Goal: Information Seeking & Learning: Learn about a topic

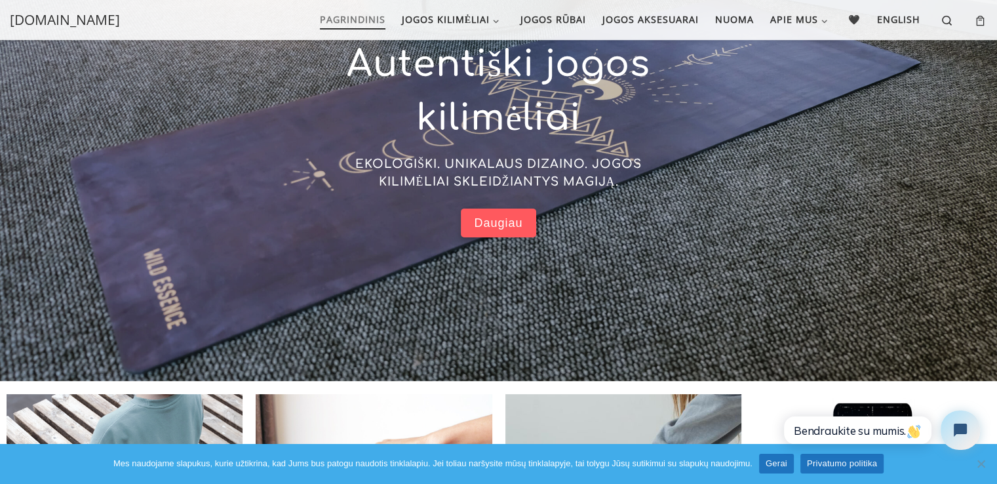
scroll to position [515, 0]
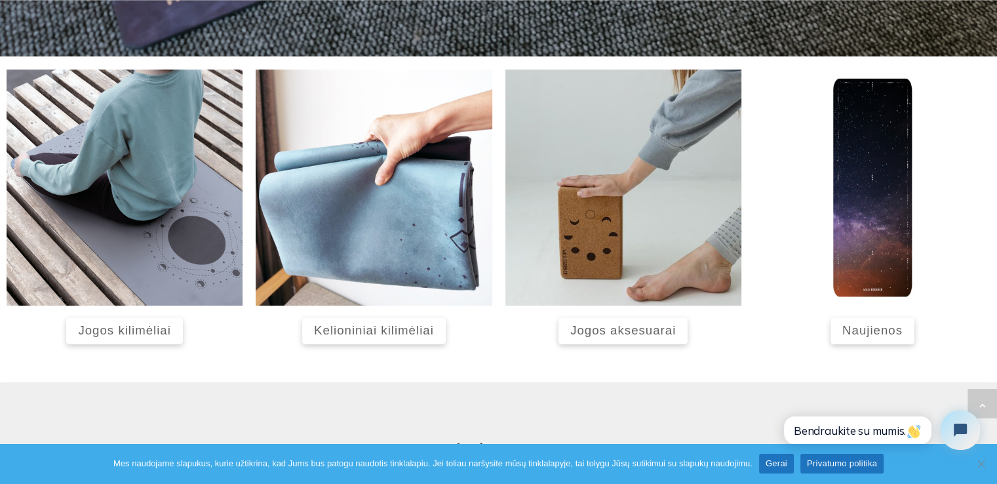
click at [865, 325] on span "Naujienos" at bounding box center [872, 330] width 60 height 14
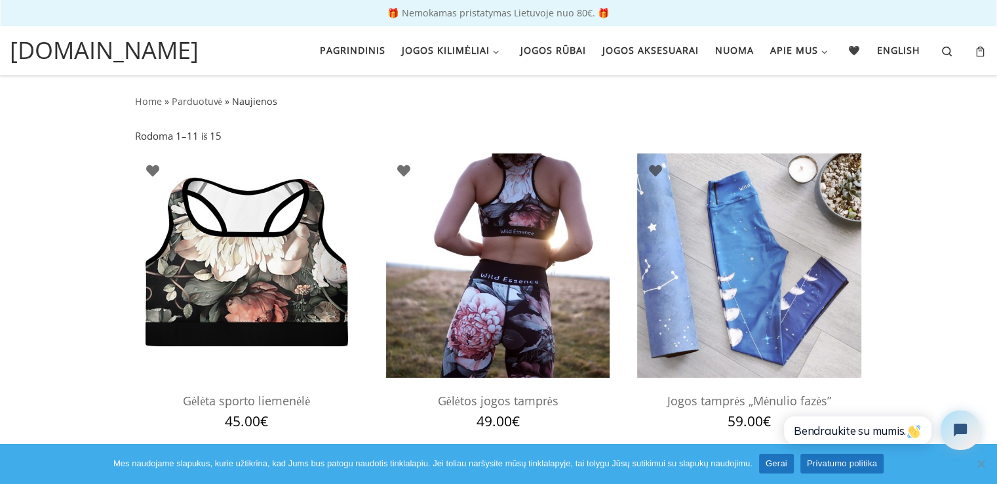
click at [469, 397] on h2 "Gėlėtos jogos tamprės" at bounding box center [498, 400] width 224 height 27
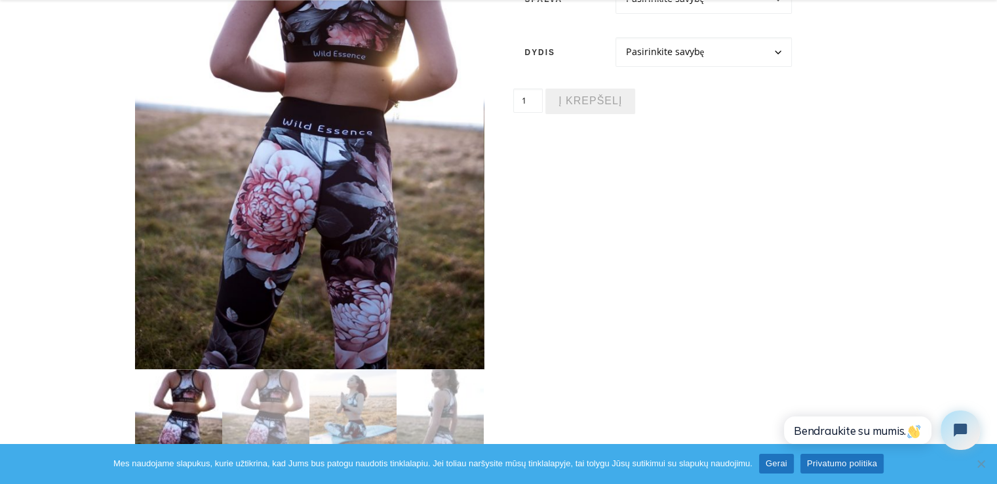
scroll to position [289, 0]
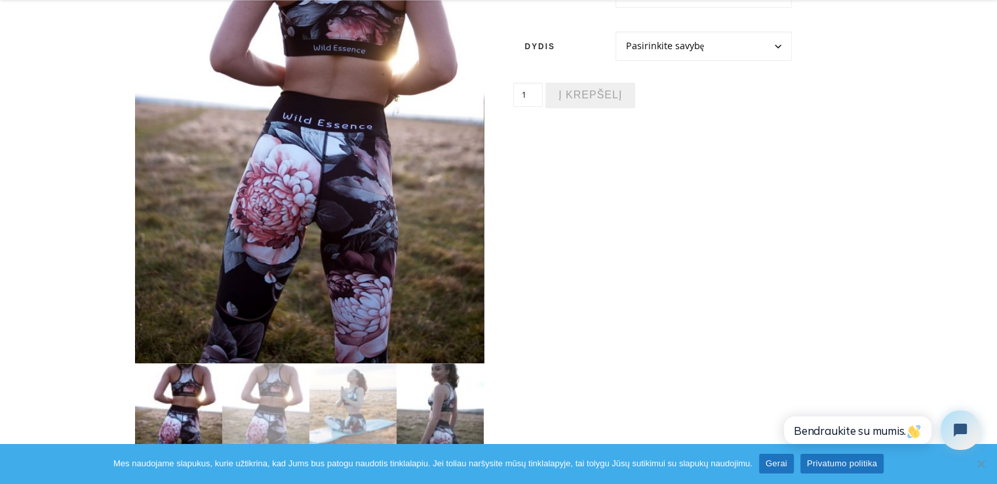
click at [437, 412] on img at bounding box center [440, 406] width 87 height 87
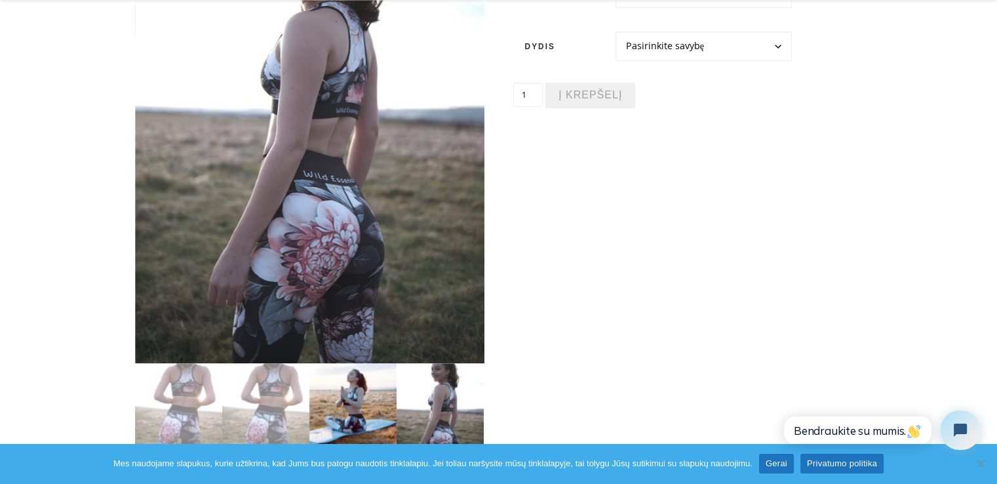
click at [395, 418] on img at bounding box center [352, 406] width 87 height 87
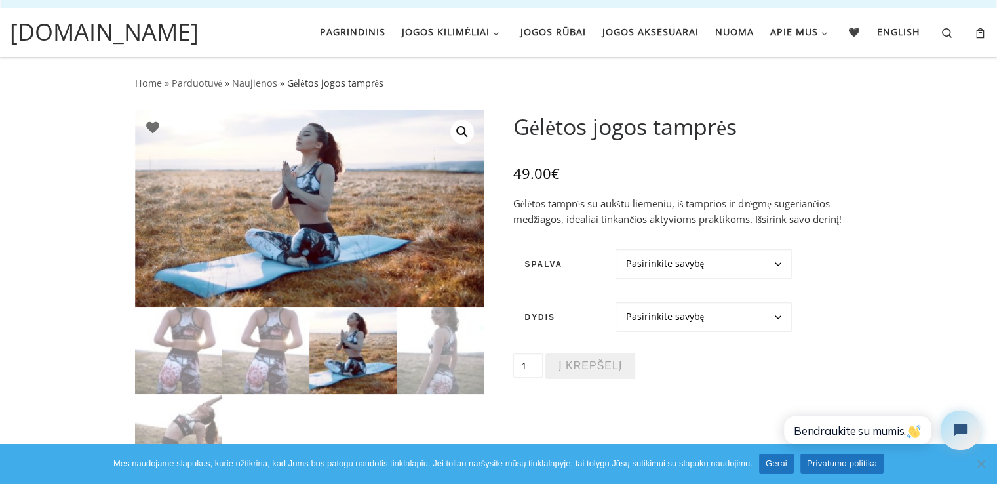
scroll to position [5, 0]
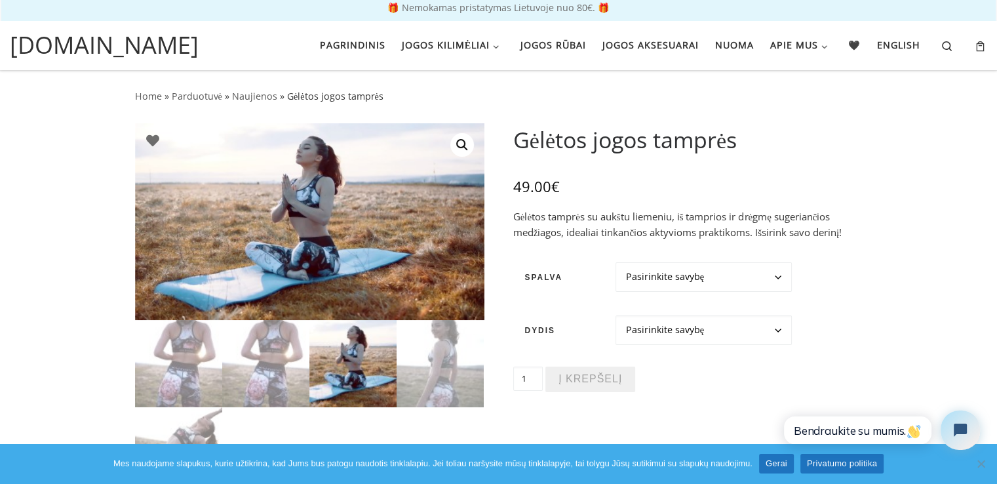
click at [771, 275] on select "Pasirinkite savybę Juoda Balta" at bounding box center [703, 277] width 176 height 30
click at [701, 347] on td "Pasirinkite savybę XS S M L XL Išvalyti" at bounding box center [733, 329] width 259 height 53
click at [736, 281] on select "Pasirinkite savybę Juoda Balta" at bounding box center [703, 277] width 176 height 30
select select "Balta"
click at [615, 262] on select "Pasirinkite savybę Juoda Balta" at bounding box center [703, 277] width 176 height 30
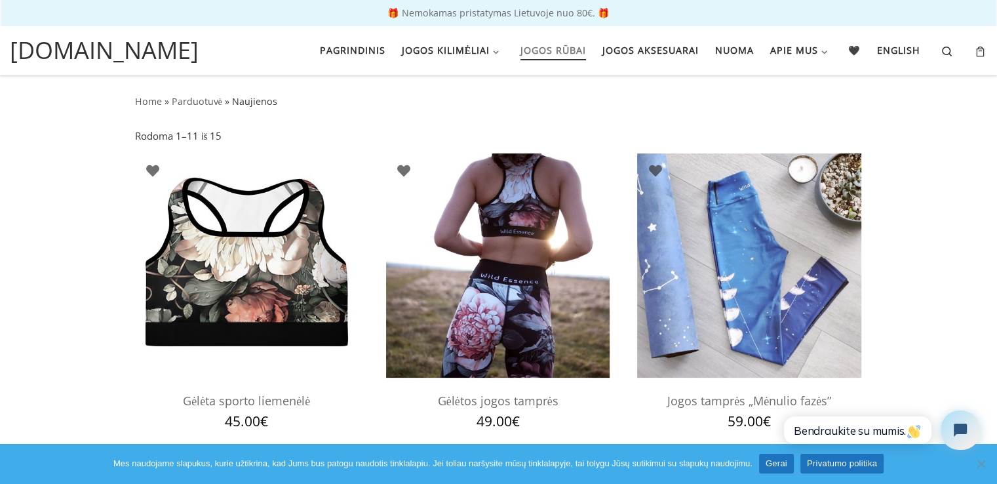
click at [534, 54] on span "Jogos rūbai" at bounding box center [553, 49] width 66 height 24
click at [623, 50] on span "Jogos aksesuarai" at bounding box center [650, 49] width 96 height 24
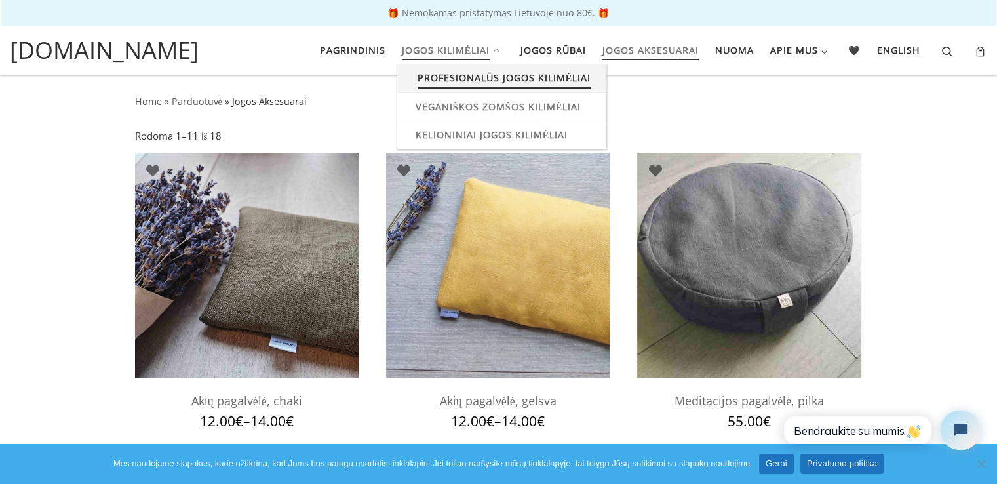
click at [488, 77] on span "Profesionalūs jogos kilimėliai" at bounding box center [505, 76] width 174 height 24
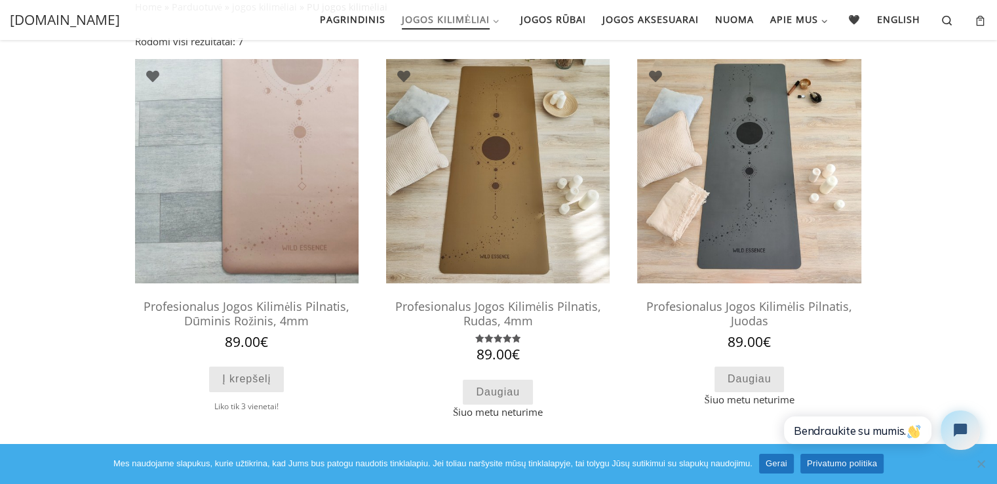
scroll to position [94, 0]
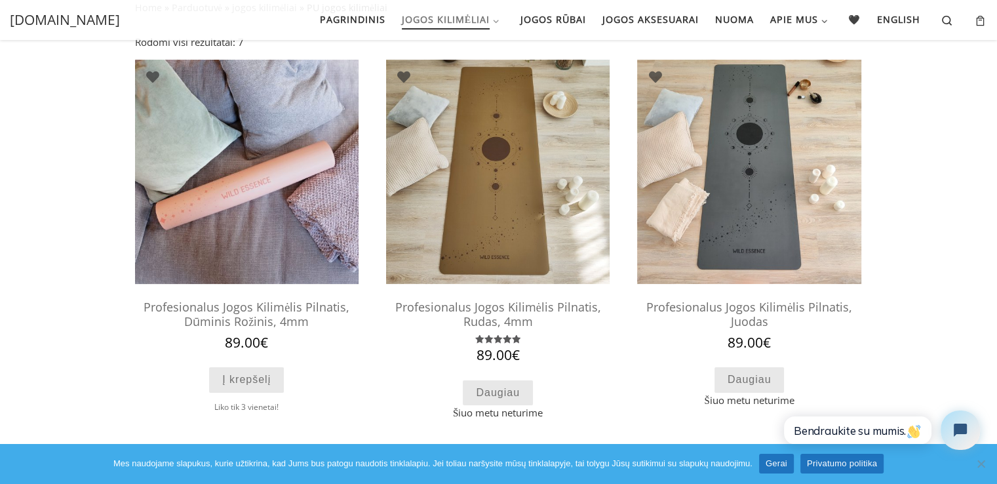
click at [338, 166] on img at bounding box center [247, 172] width 224 height 224
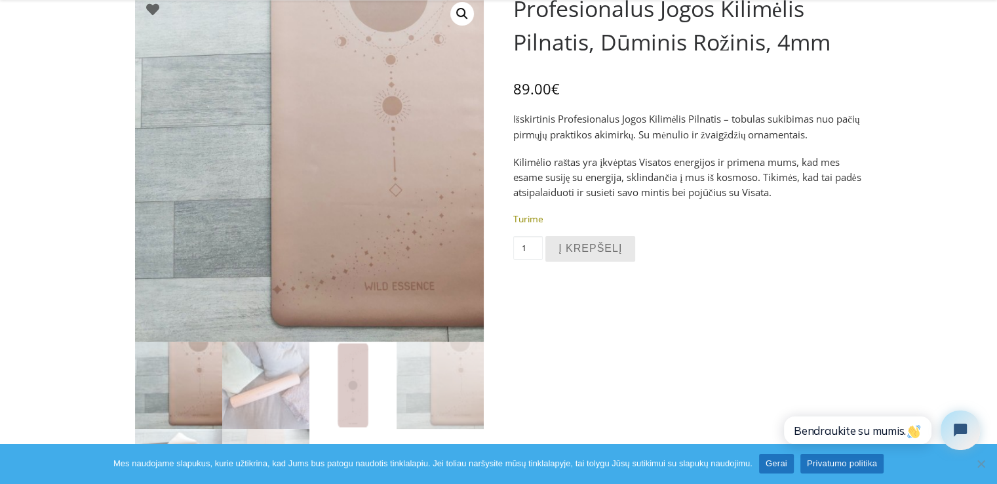
scroll to position [142, 0]
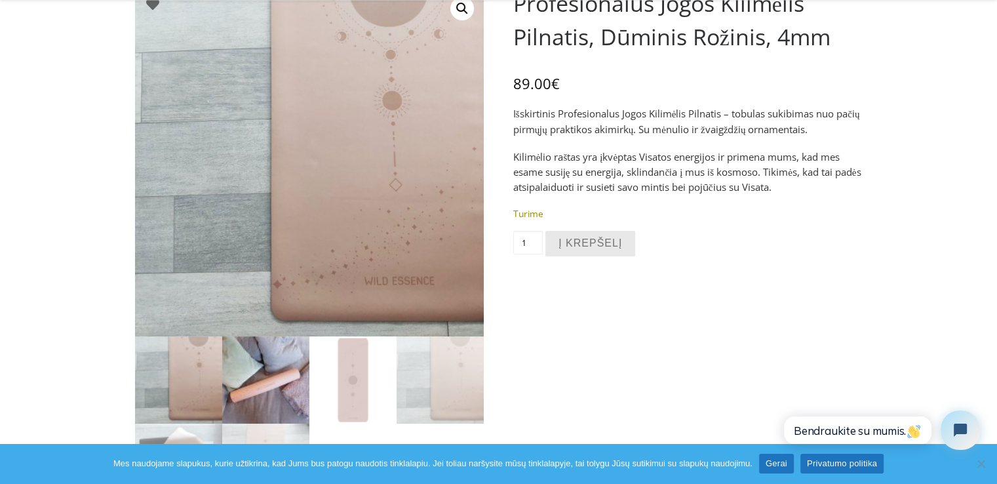
click at [285, 386] on img at bounding box center [265, 379] width 87 height 87
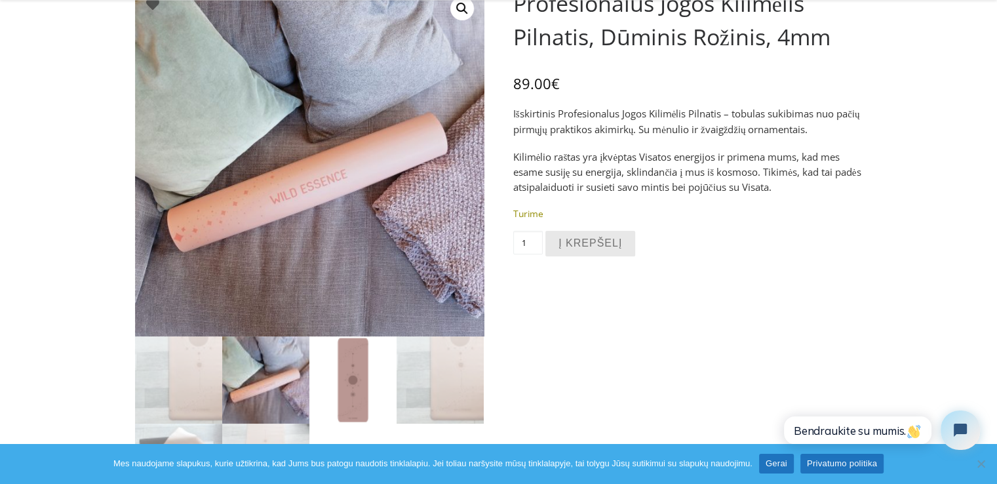
click at [355, 389] on img at bounding box center [352, 379] width 87 height 87
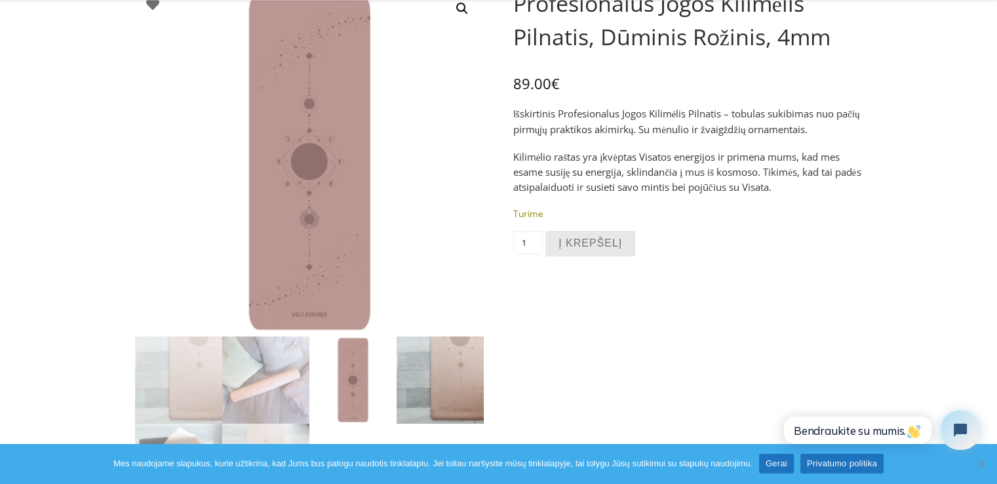
click at [465, 381] on img at bounding box center [440, 379] width 87 height 87
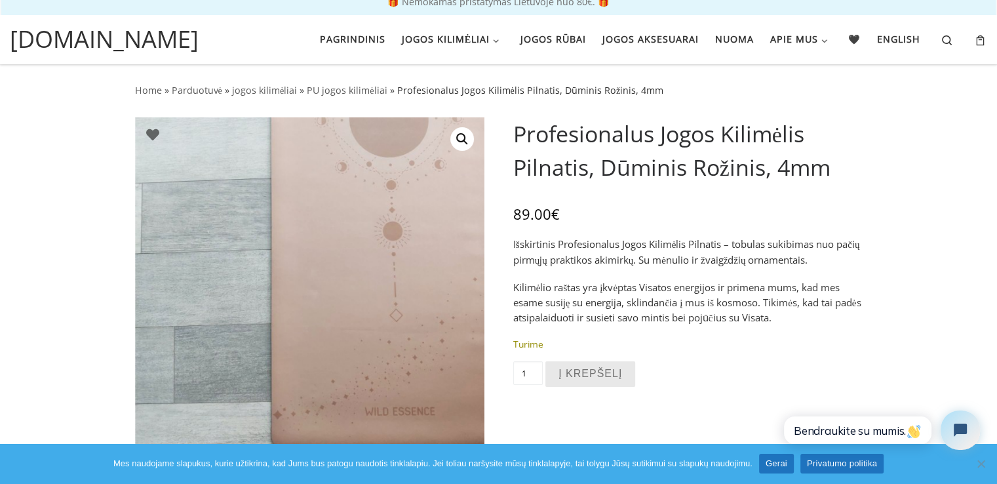
scroll to position [3, 0]
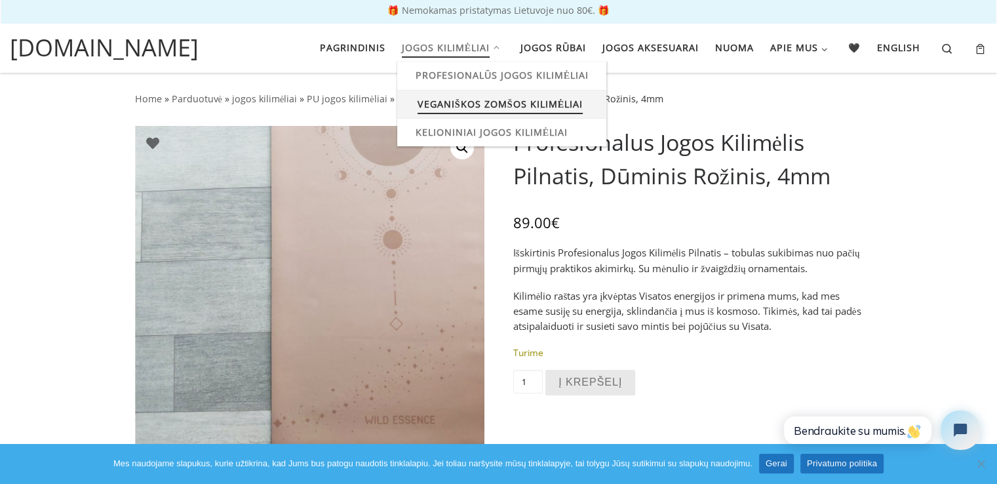
click at [470, 103] on span "Veganiškos zomšos kilimėliai" at bounding box center [500, 102] width 165 height 24
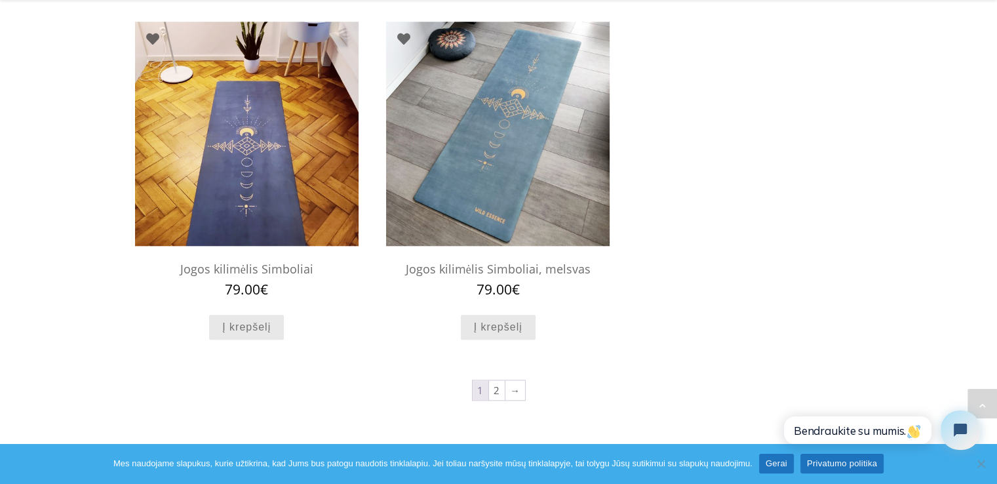
scroll to position [1254, 0]
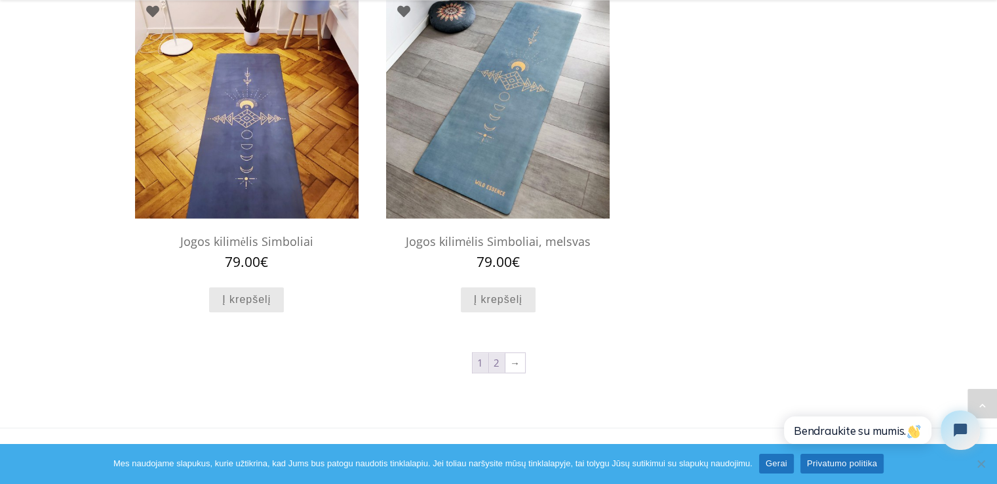
click at [498, 364] on link "2" at bounding box center [497, 363] width 16 height 20
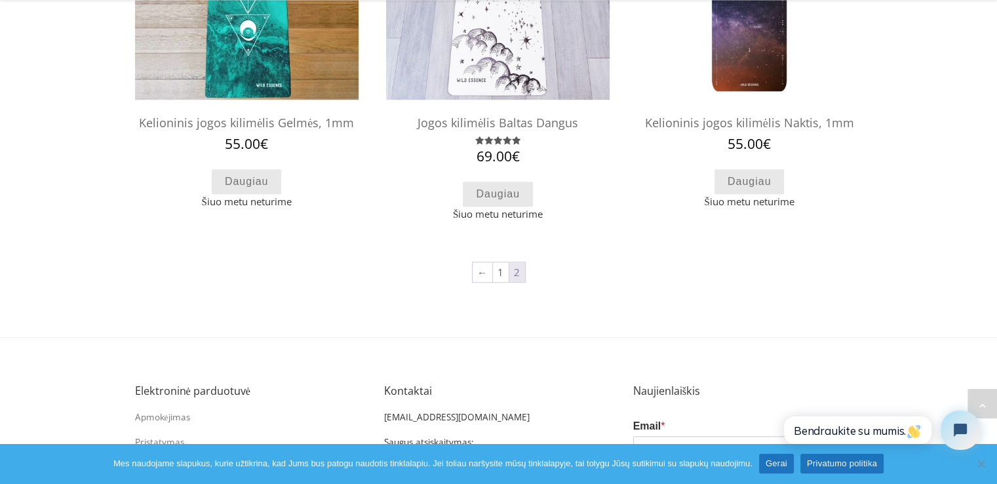
scroll to position [1015, 0]
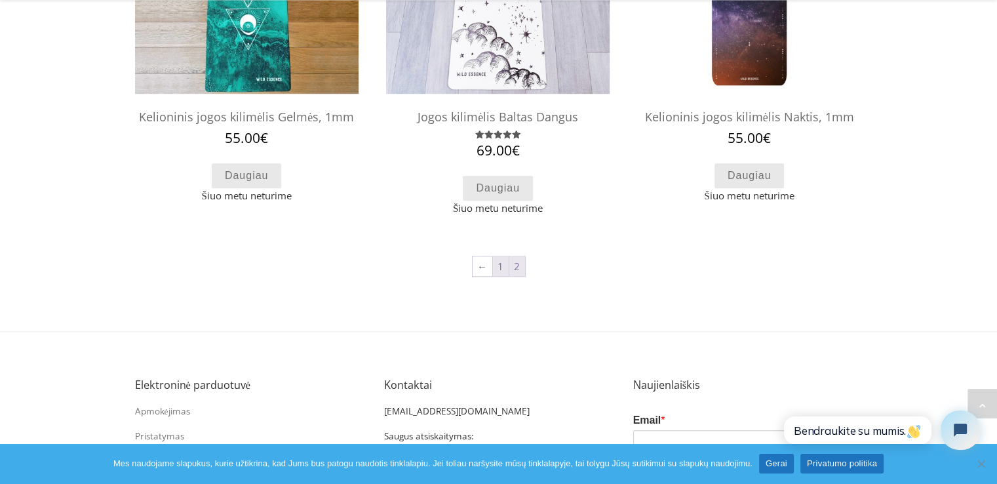
click at [499, 267] on link "1" at bounding box center [501, 266] width 16 height 20
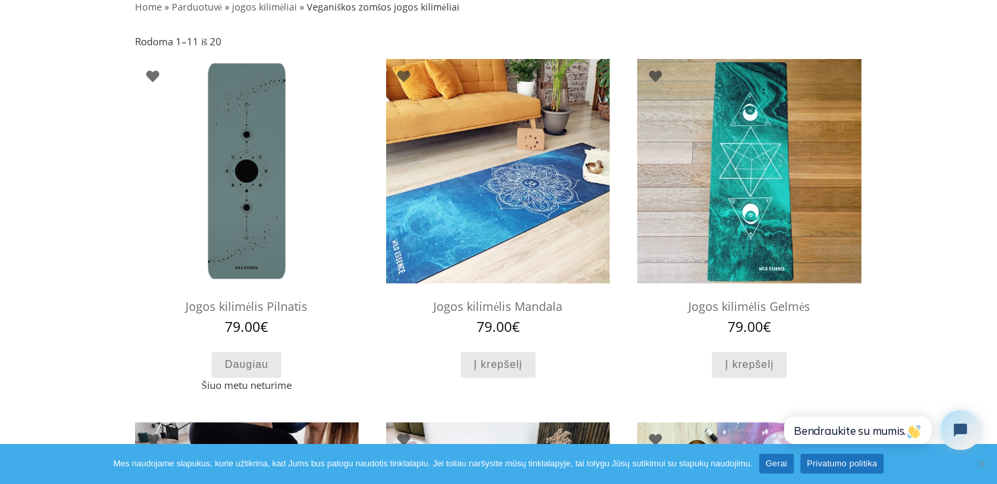
scroll to position [139, 0]
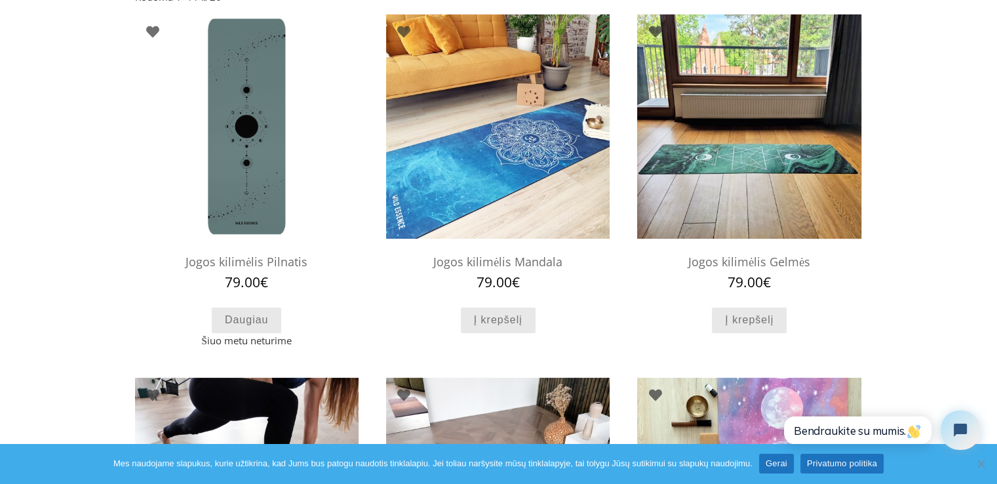
click at [787, 146] on img at bounding box center [749, 126] width 224 height 224
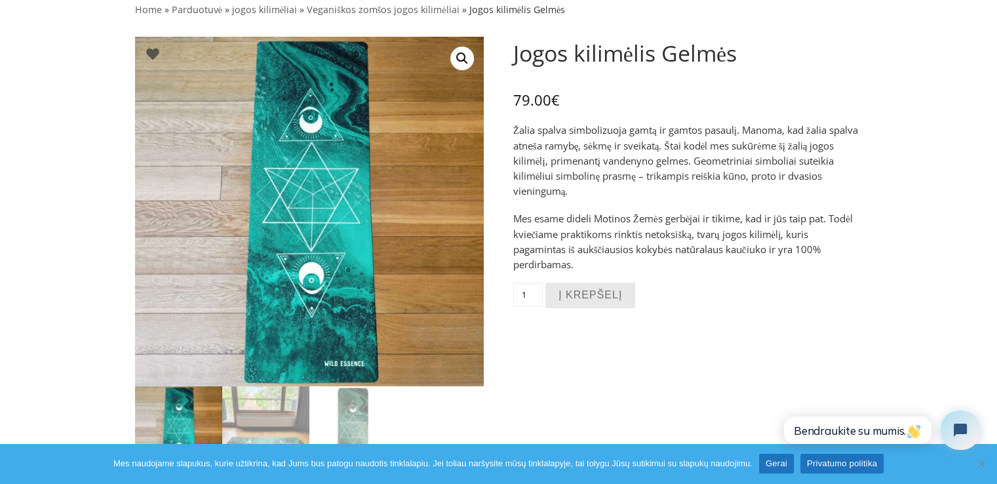
scroll to position [106, 0]
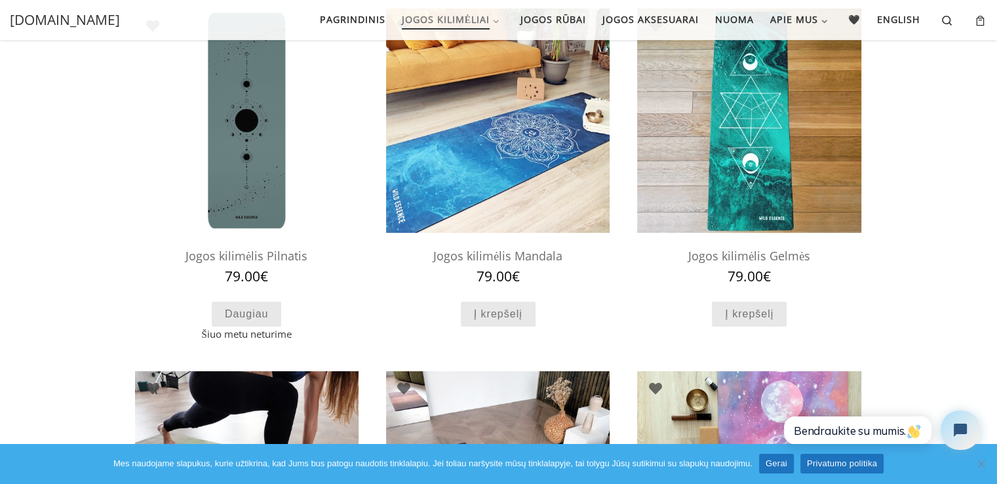
scroll to position [113, 0]
